Goal: Transaction & Acquisition: Purchase product/service

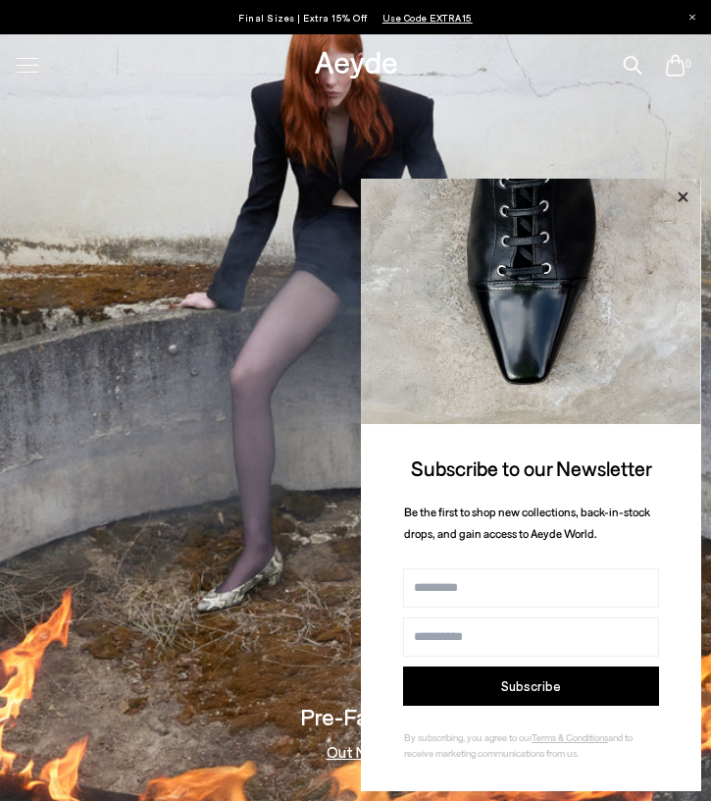
click at [685, 194] on icon at bounding box center [683, 197] width 26 height 26
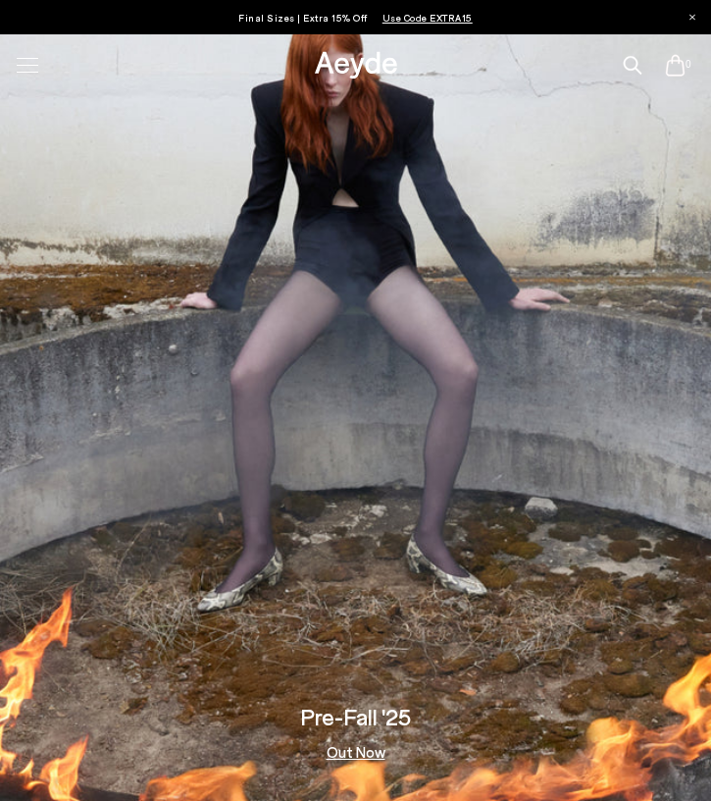
click at [31, 72] on div at bounding box center [28, 72] width 22 height 1
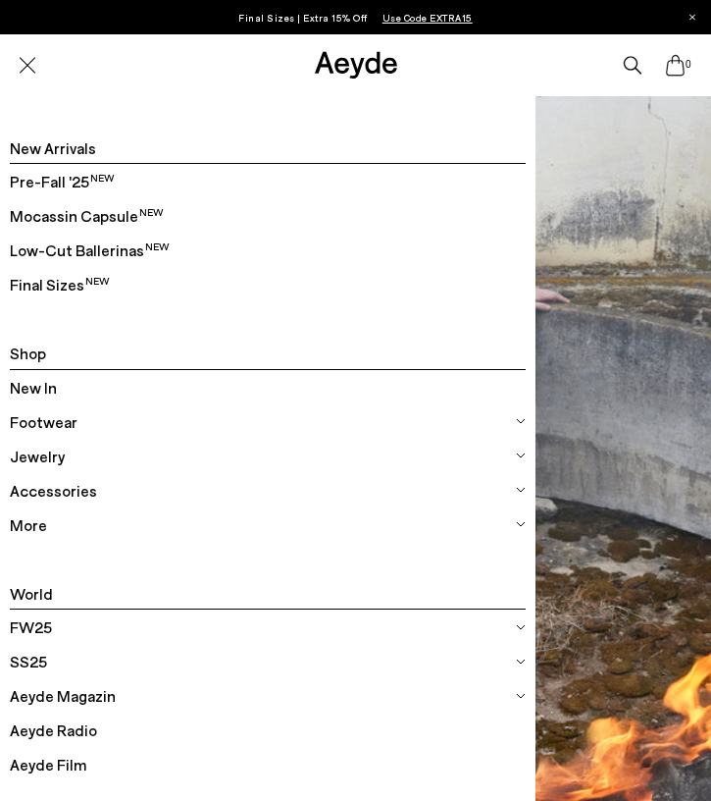
click at [35, 417] on span "Footwear" at bounding box center [44, 422] width 68 height 26
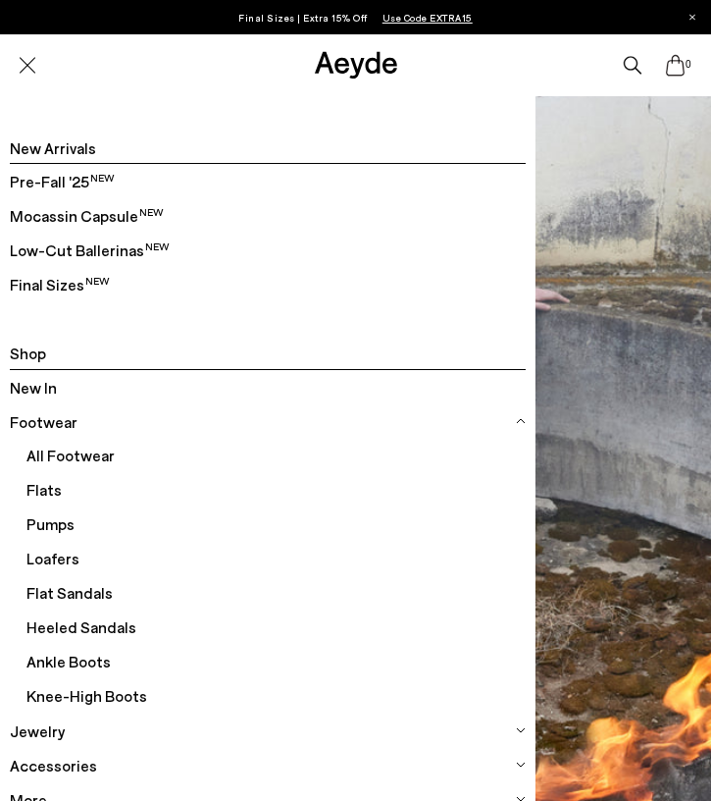
click at [42, 567] on span "Loafers" at bounding box center [275, 559] width 499 height 34
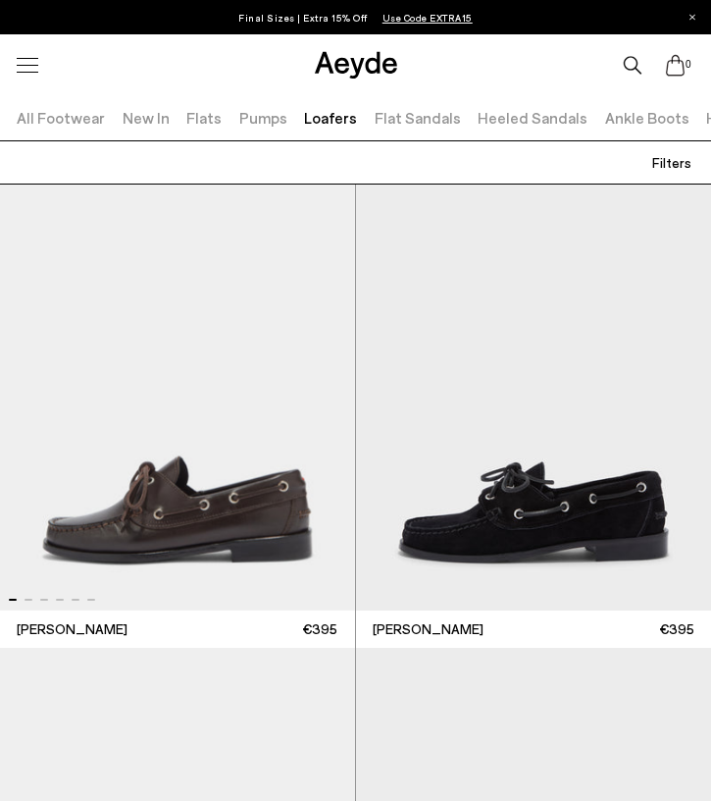
scroll to position [3283, 0]
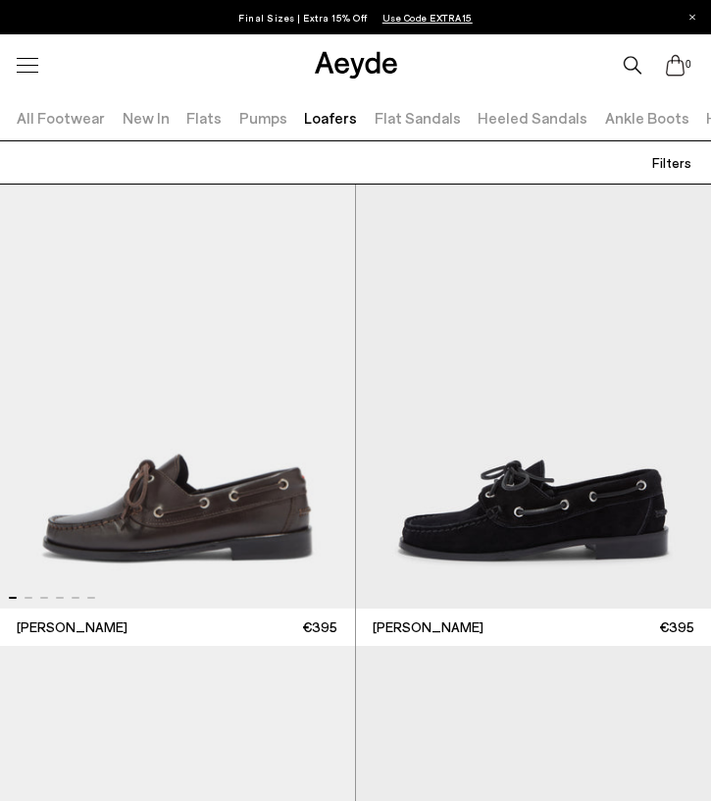
click at [180, 517] on img "1 / 6" at bounding box center [177, 395] width 355 height 429
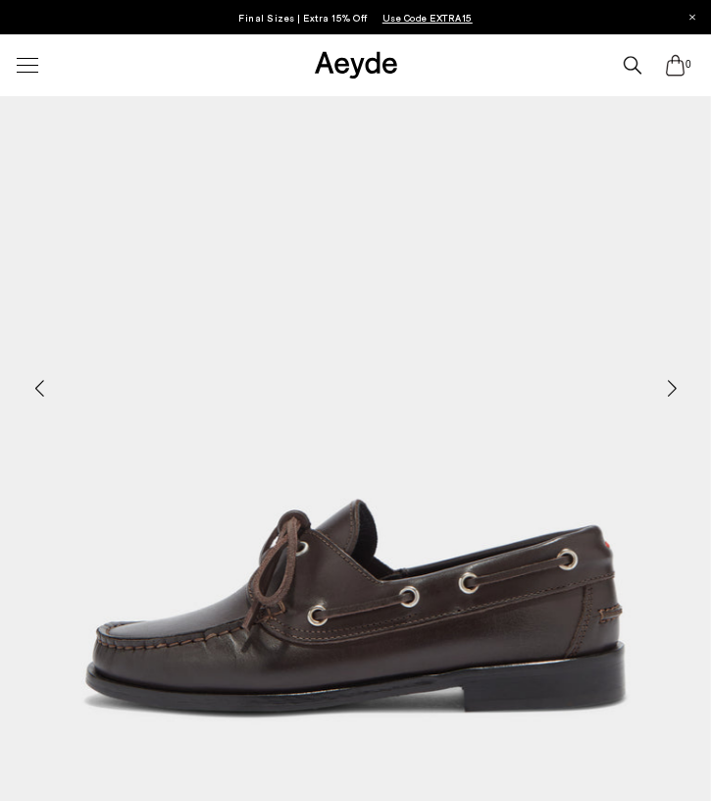
scroll to position [248, 0]
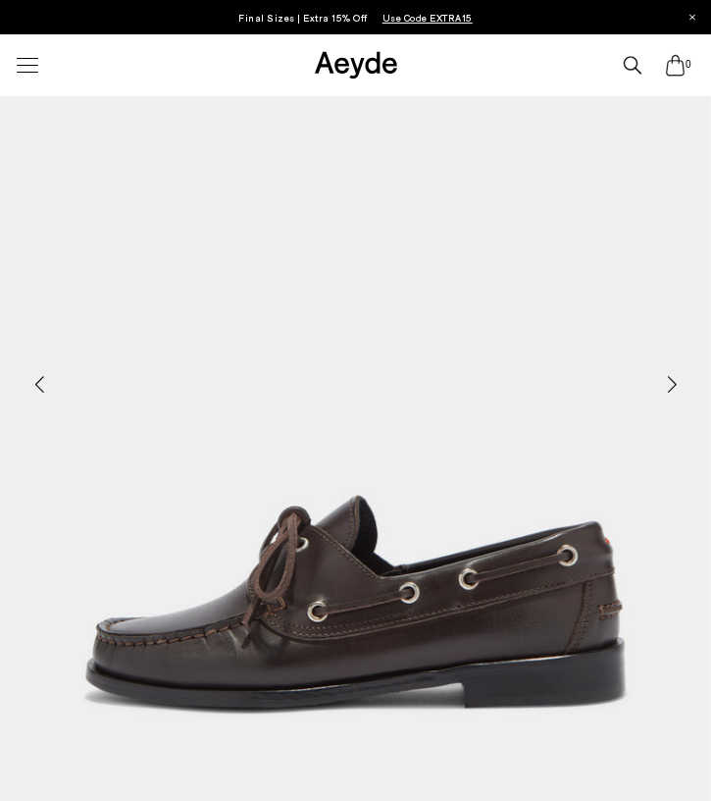
click at [672, 383] on div "Next slide" at bounding box center [672, 383] width 59 height 59
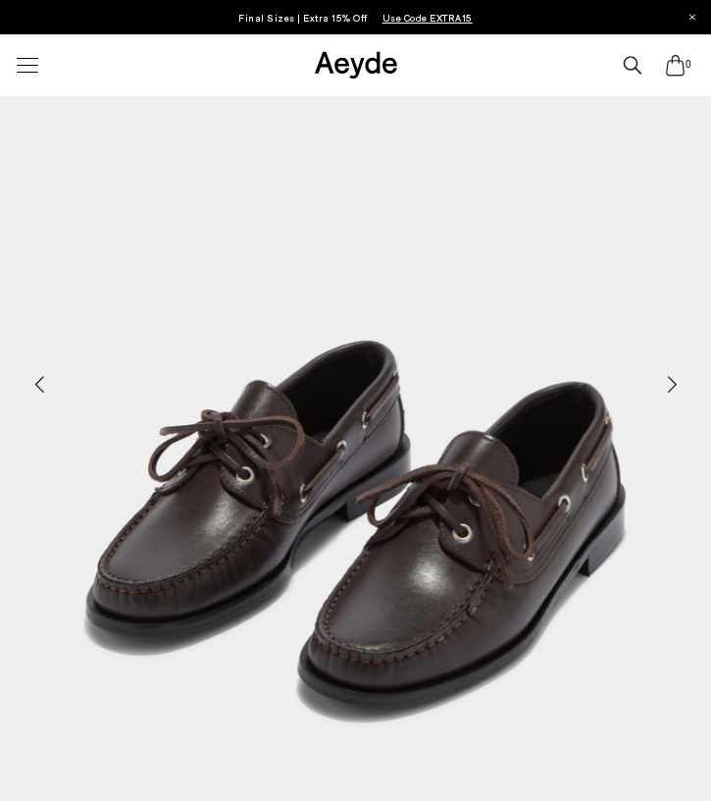
click at [672, 383] on div "Next slide" at bounding box center [672, 383] width 59 height 59
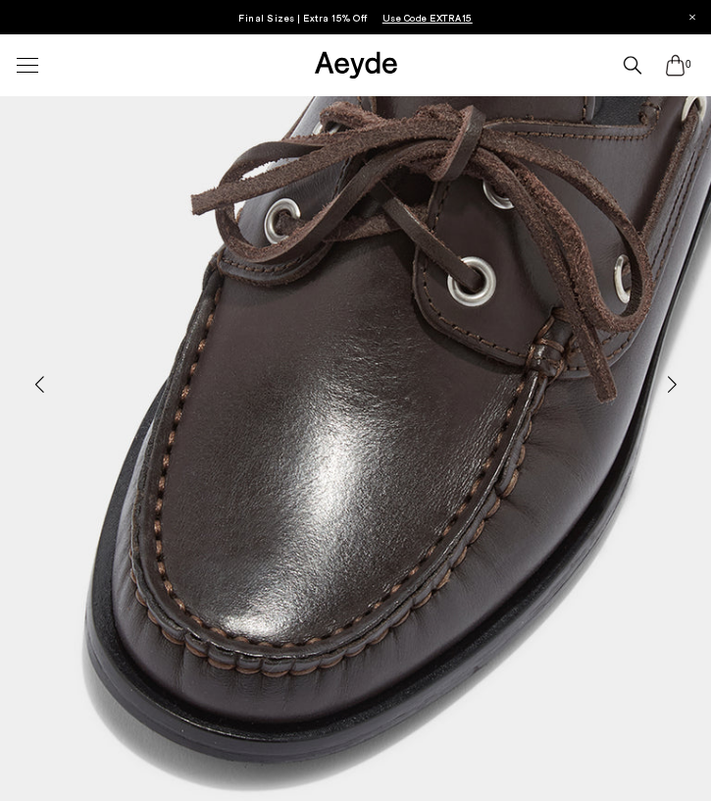
click at [672, 383] on div "Next slide" at bounding box center [672, 383] width 59 height 59
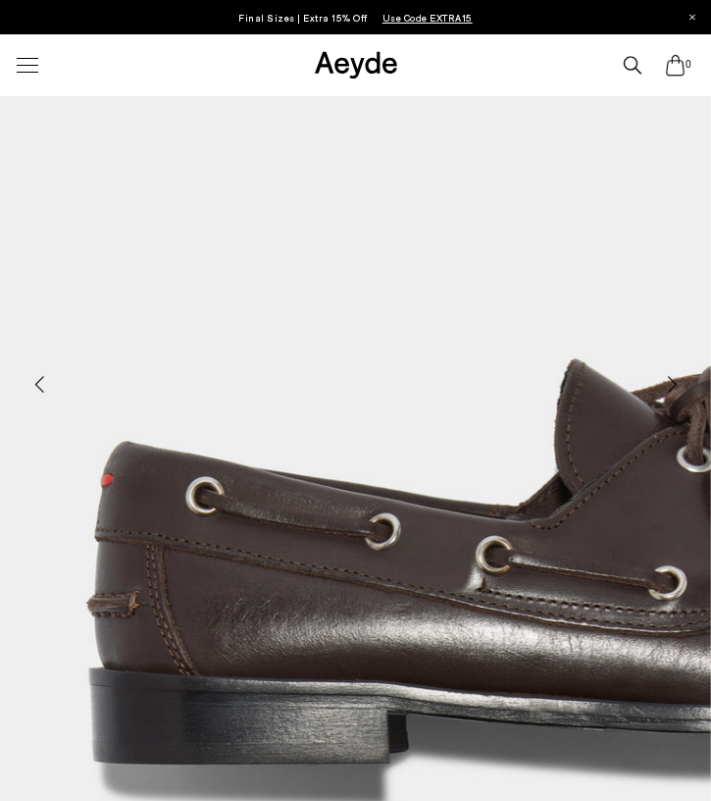
click at [672, 383] on div "Next slide" at bounding box center [672, 383] width 59 height 59
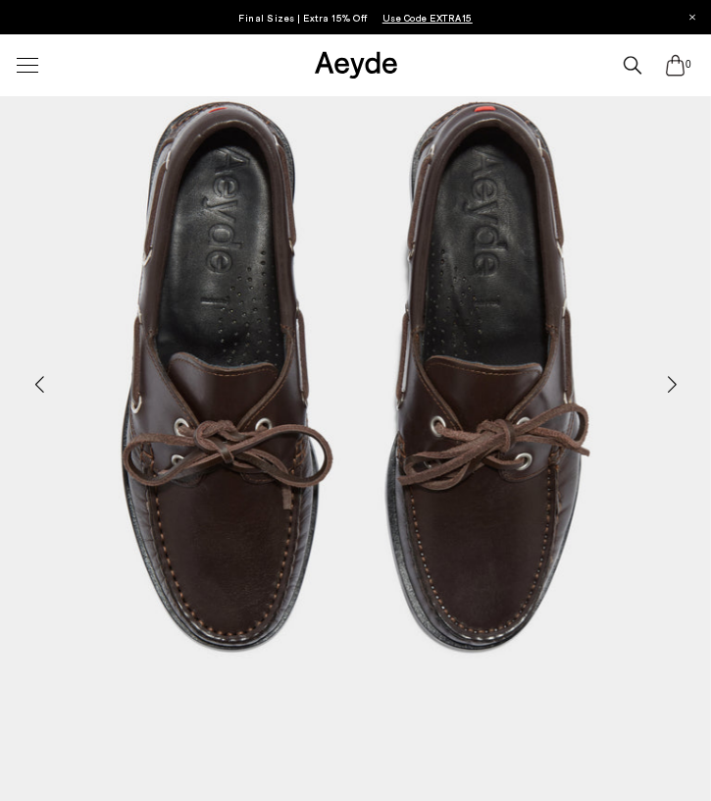
click at [672, 383] on div "Next slide" at bounding box center [672, 383] width 59 height 59
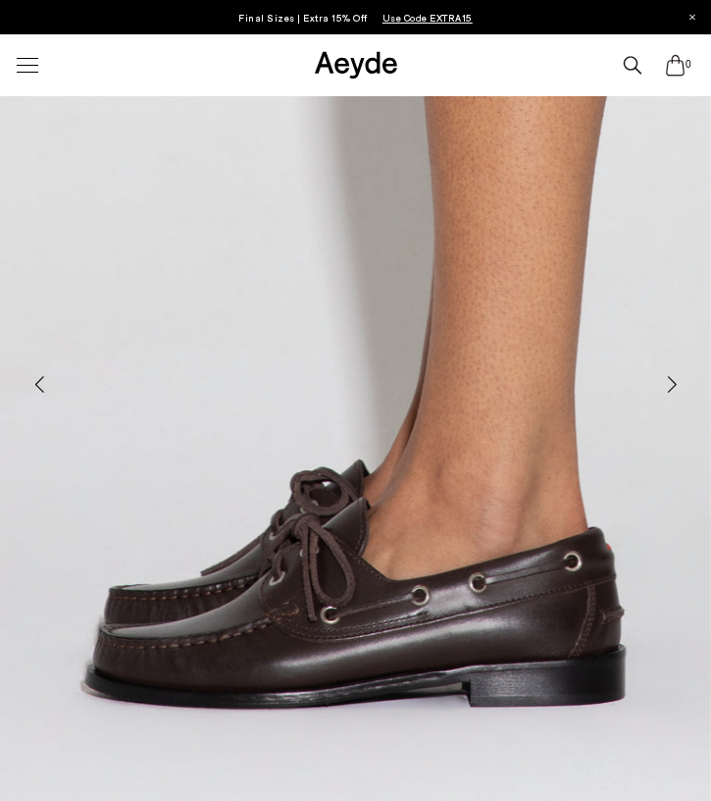
click at [672, 383] on div "Next slide" at bounding box center [672, 383] width 59 height 59
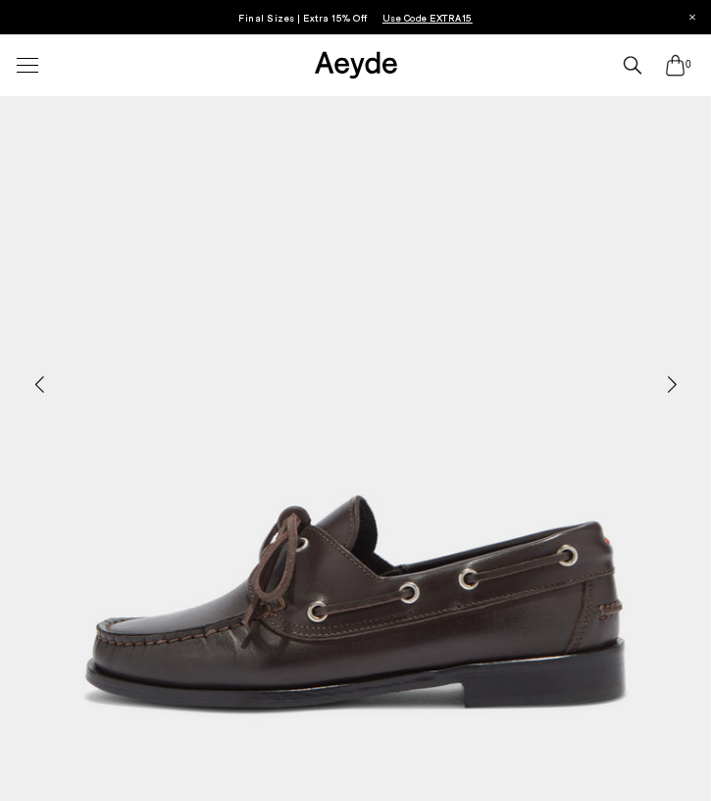
click at [672, 383] on div "Next slide" at bounding box center [672, 383] width 59 height 59
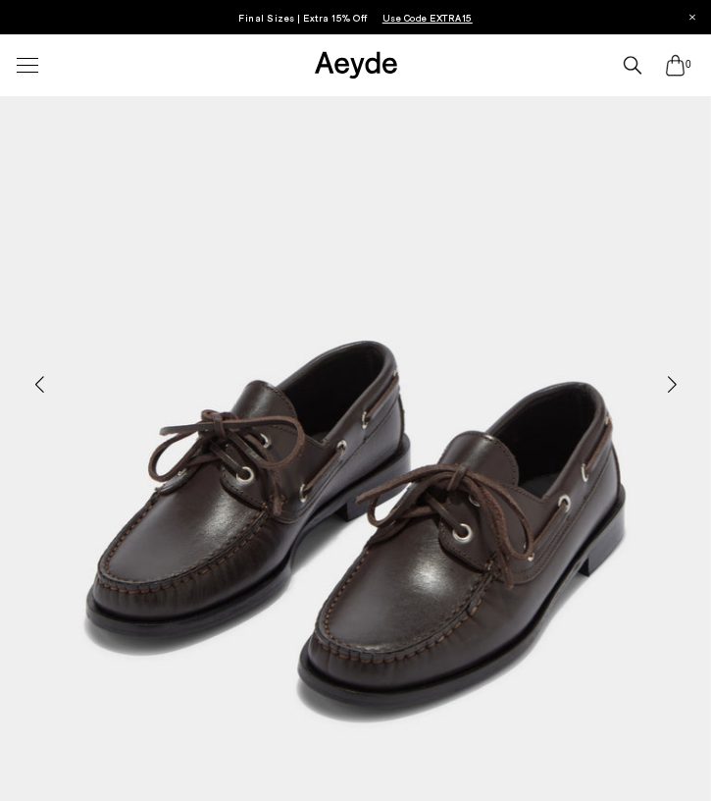
click at [688, 13] on div at bounding box center [692, 17] width 40 height 34
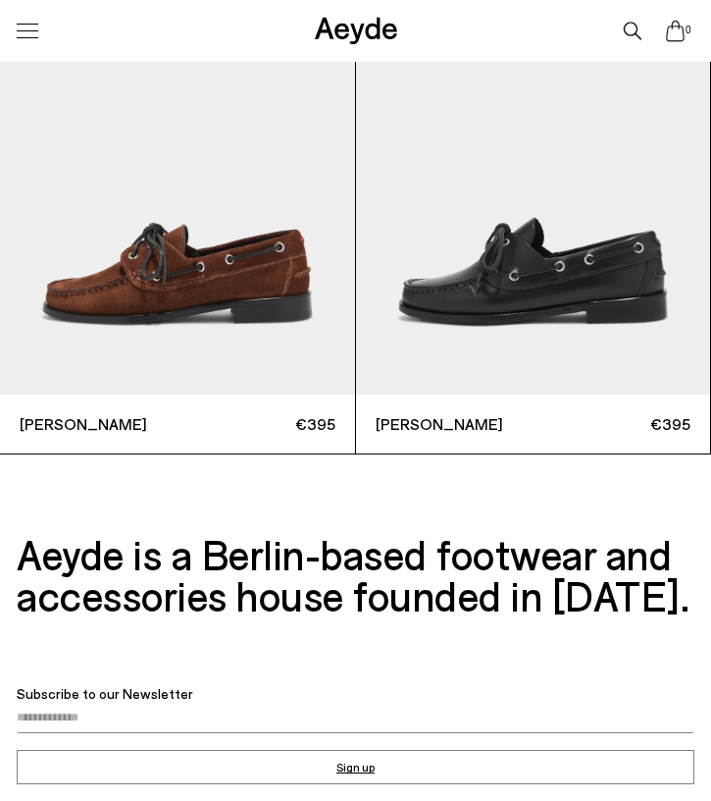
scroll to position [2850, 0]
